Goal: Book appointment/travel/reservation

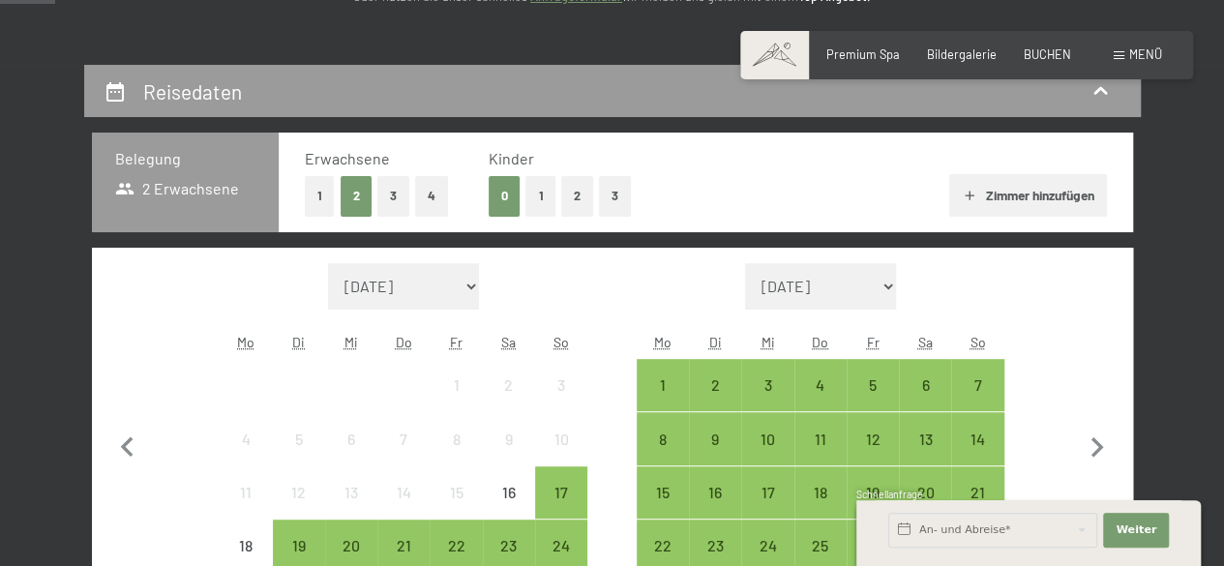
scroll to position [310, 0]
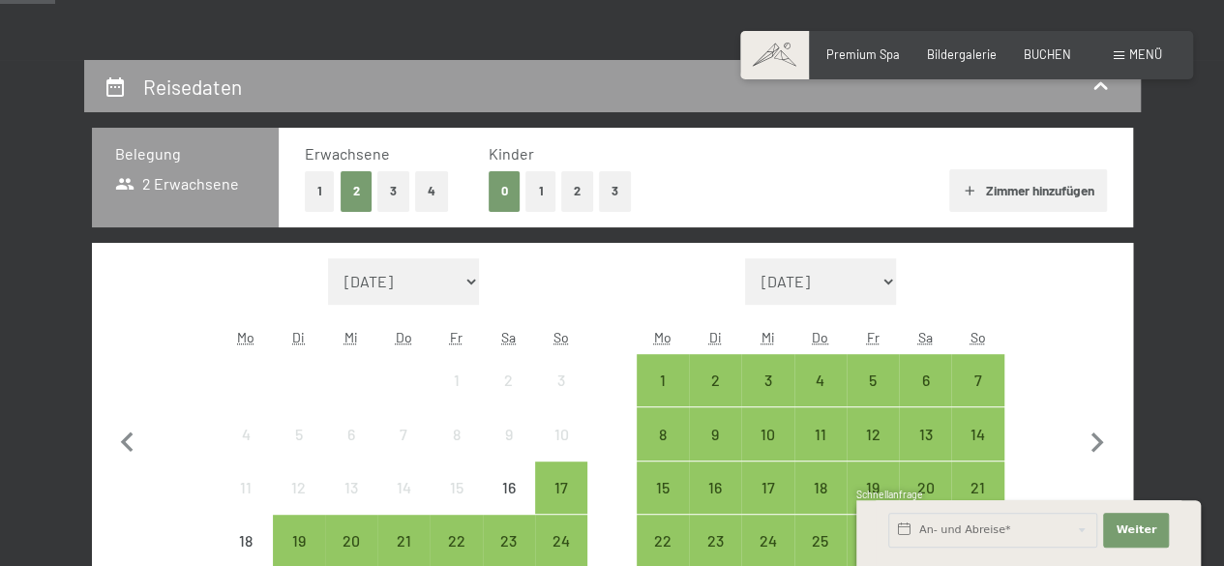
click at [472, 279] on select "[DATE] [DATE] Oktober 2025 [DATE] Dezember 2025 Januar 2026 Februar 2026 März 2…" at bounding box center [403, 281] width 151 height 46
select select "[DATE]"
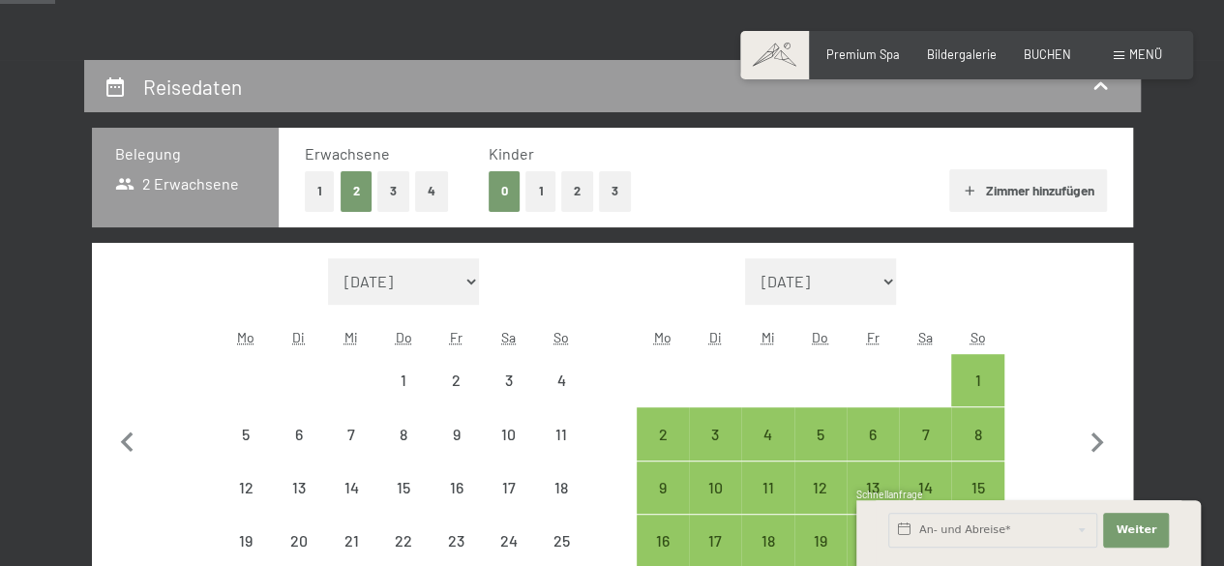
select select "[DATE]"
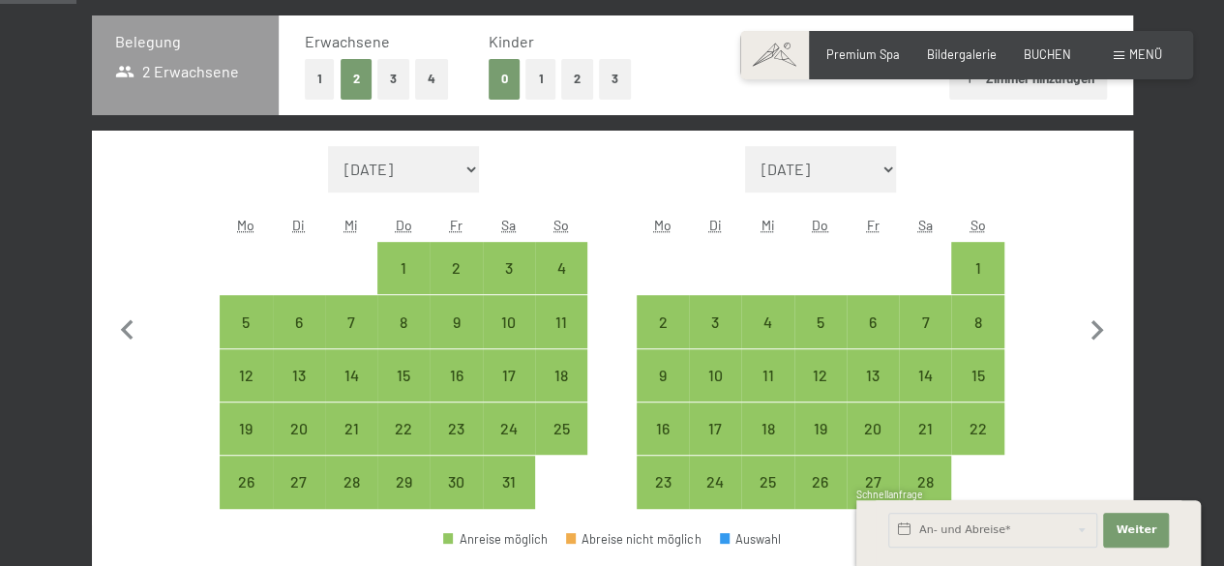
scroll to position [426, 0]
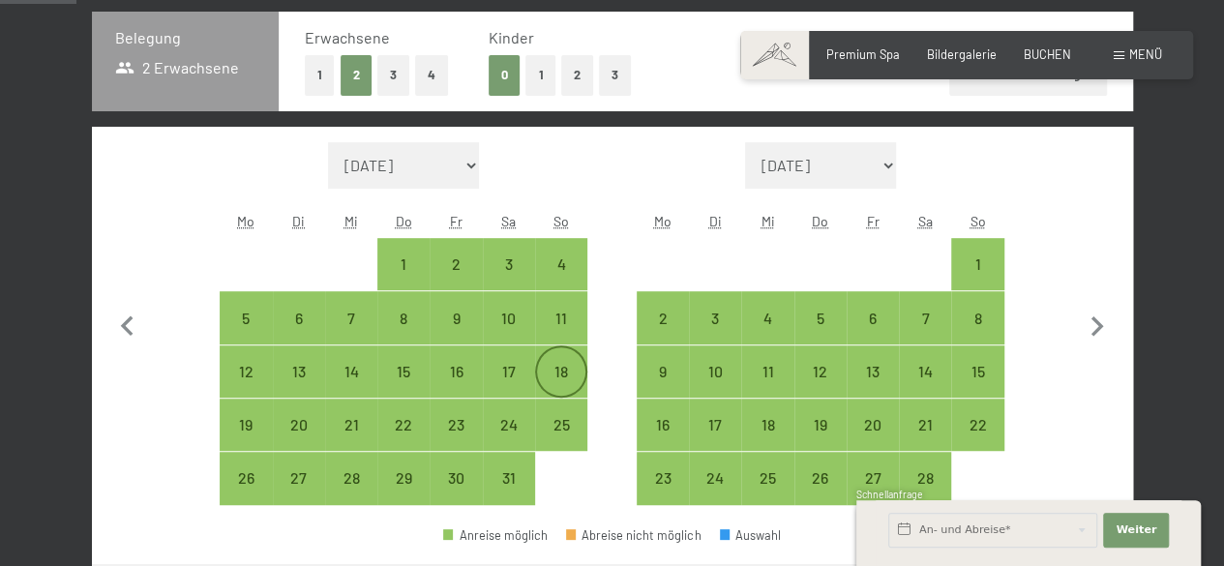
click at [563, 382] on div "18" at bounding box center [561, 388] width 48 height 48
select select "[DATE]"
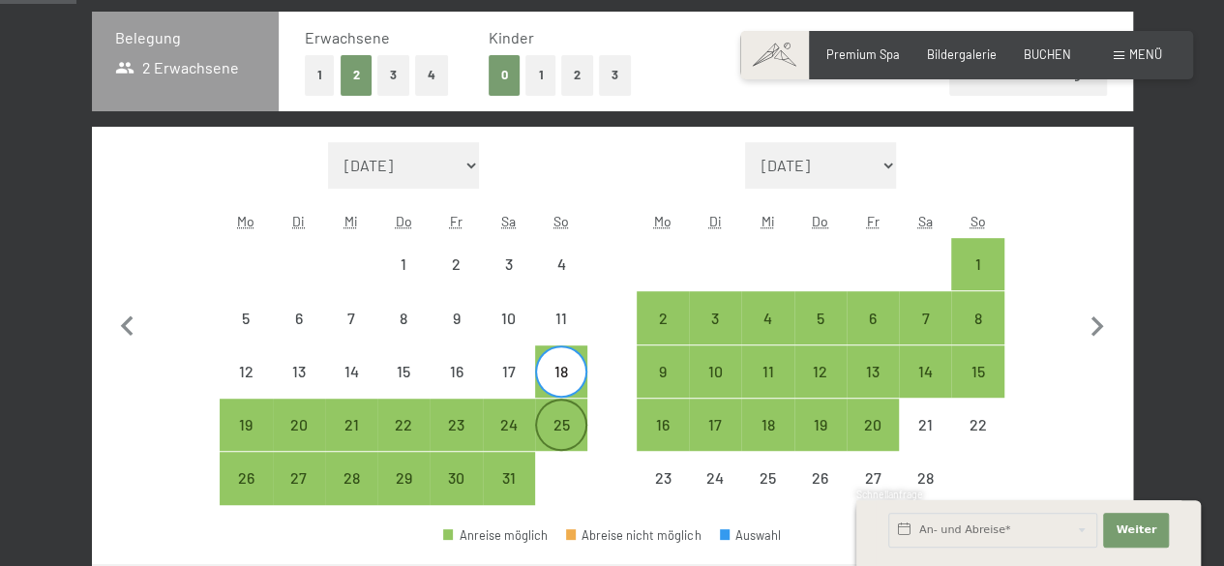
click at [560, 438] on div "25" at bounding box center [561, 441] width 48 height 48
select select "[DATE]"
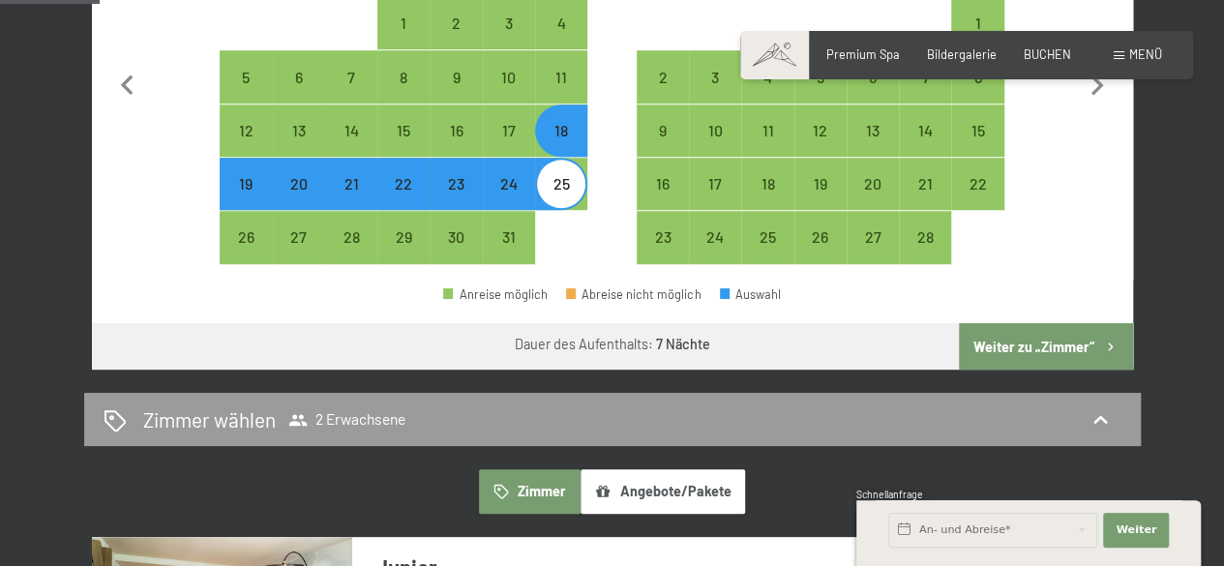
click at [1039, 344] on button "Weiter zu „Zimmer“" at bounding box center [1045, 346] width 173 height 46
select select "[DATE]"
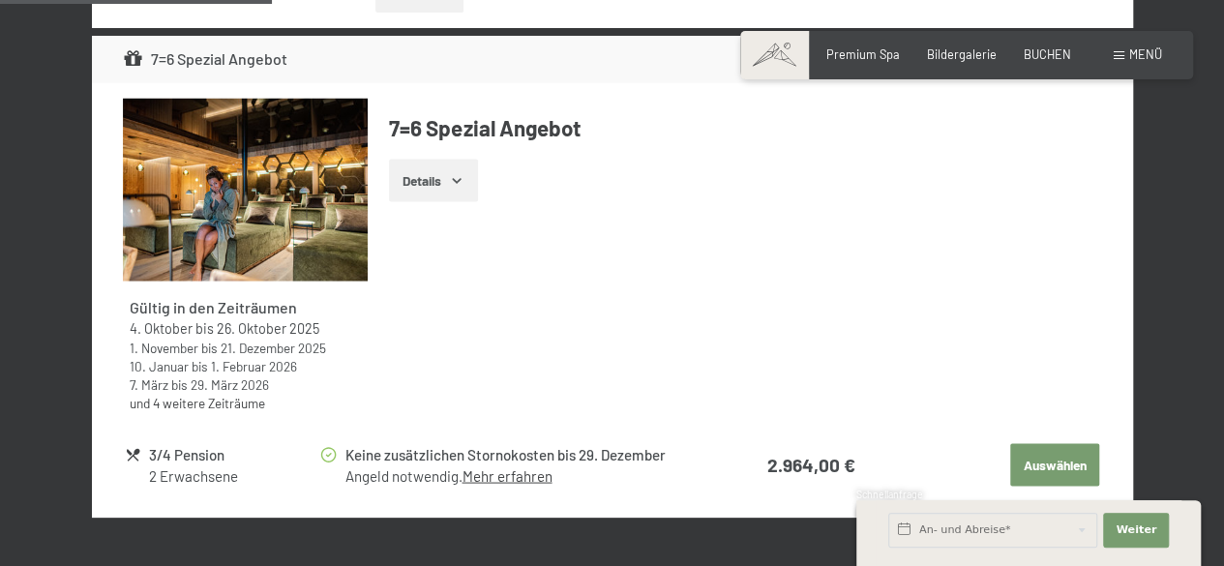
scroll to position [1686, 0]
